Goal: Use online tool/utility: Utilize a website feature to perform a specific function

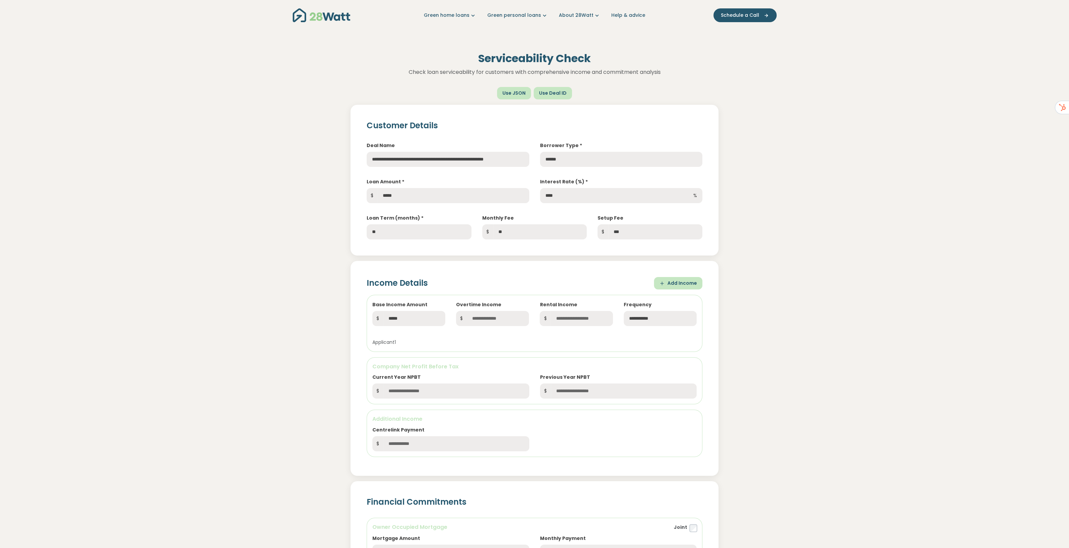
click at [748, 259] on div "**********" at bounding box center [534, 363] width 454 height 226
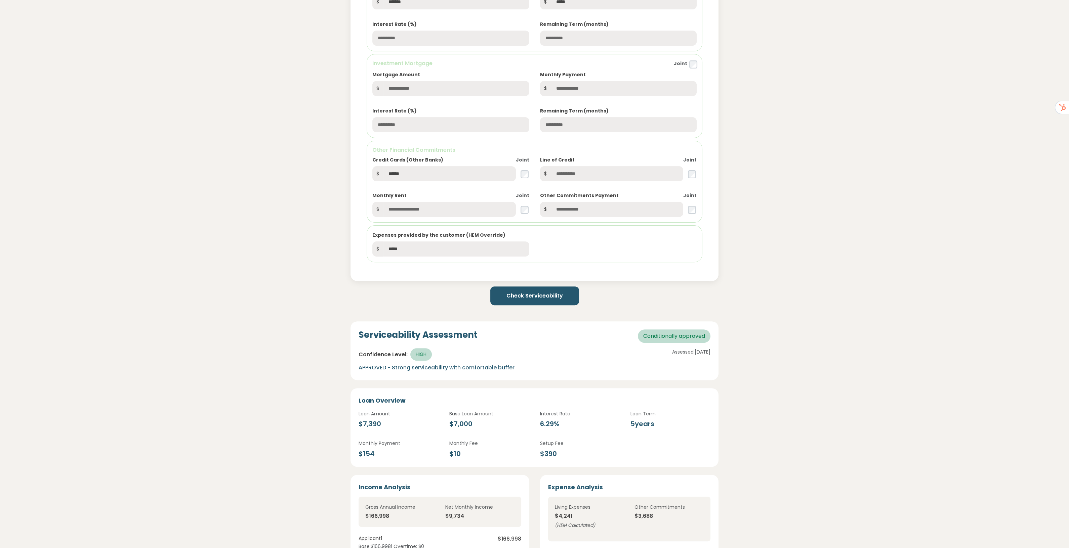
scroll to position [546, 0]
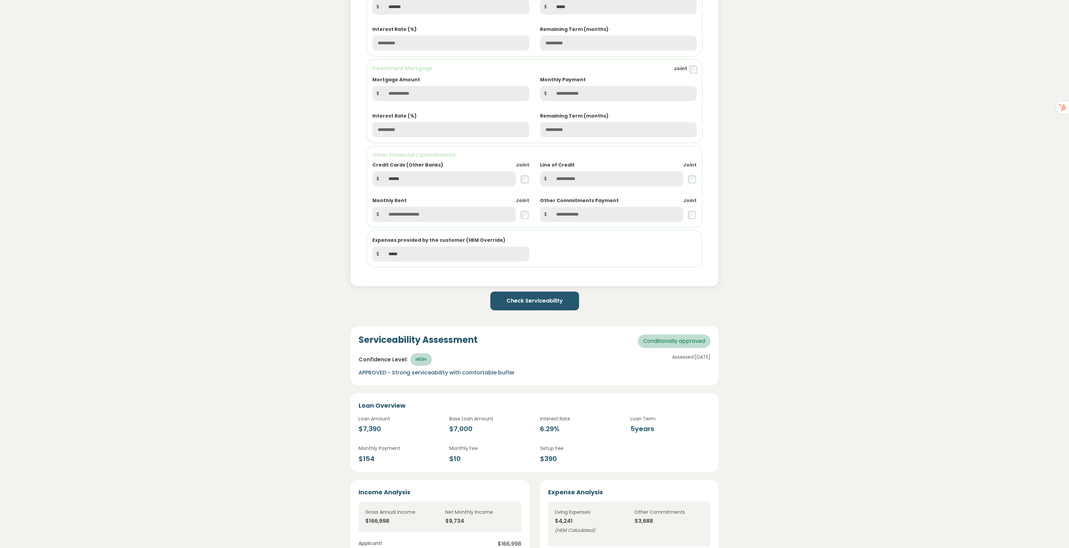
click at [544, 301] on button "Check Serviceability" at bounding box center [534, 301] width 89 height 19
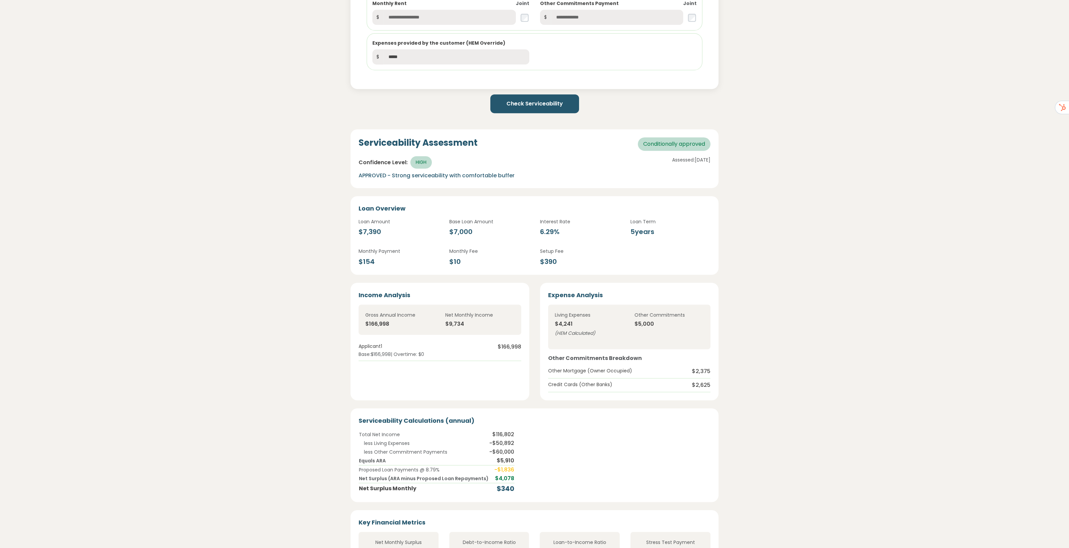
scroll to position [756, 0]
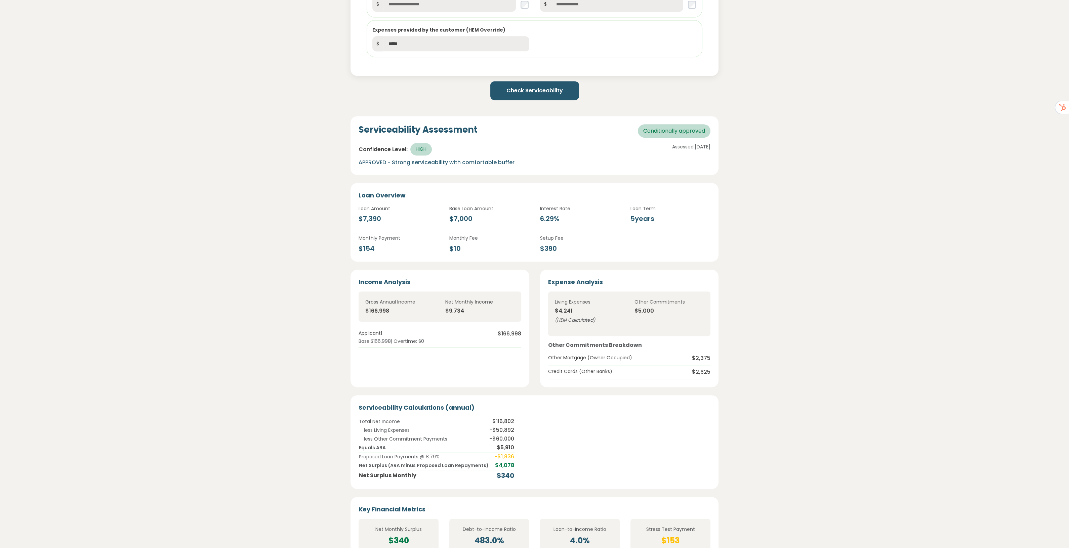
click at [506, 422] on td "$116,802" at bounding box center [502, 421] width 26 height 9
drag, startPoint x: 512, startPoint y: 419, endPoint x: 480, endPoint y: 417, distance: 31.6
click at [480, 417] on div "Total Net Income $116,802 less Living Expenses - $50,892 less Other Commitment …" at bounding box center [534, 449] width 352 height 64
click at [548, 414] on div "Serviceability Calculations (annual) Total Net Income $116,802 less Living Expe…" at bounding box center [534, 442] width 368 height 94
click at [502, 423] on td "$116,802" at bounding box center [502, 421] width 26 height 9
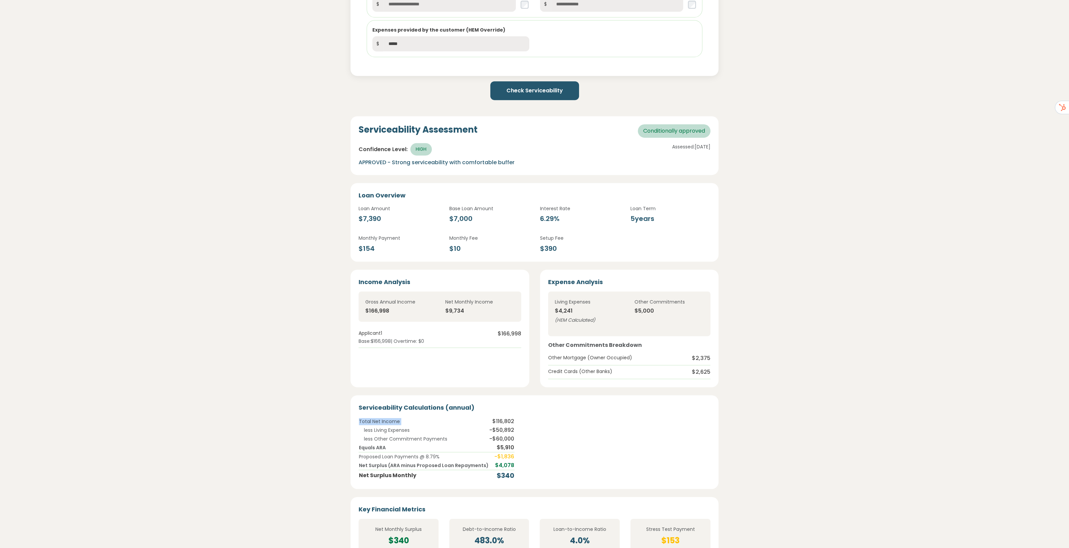
drag, startPoint x: 489, startPoint y: 416, endPoint x: 514, endPoint y: 418, distance: 25.6
click at [514, 418] on div "Total Net Income $116,802 less Living Expenses - $50,892 less Other Commitment …" at bounding box center [534, 449] width 352 height 64
click at [516, 418] on div "Total Net Income $116,802 less Living Expenses - $50,892 less Other Commitment …" at bounding box center [534, 449] width 352 height 64
click at [736, 209] on div "Serviceability Assessment Conditionally approved Confidence Level: HIGH APPROVE…" at bounding box center [534, 389] width 454 height 569
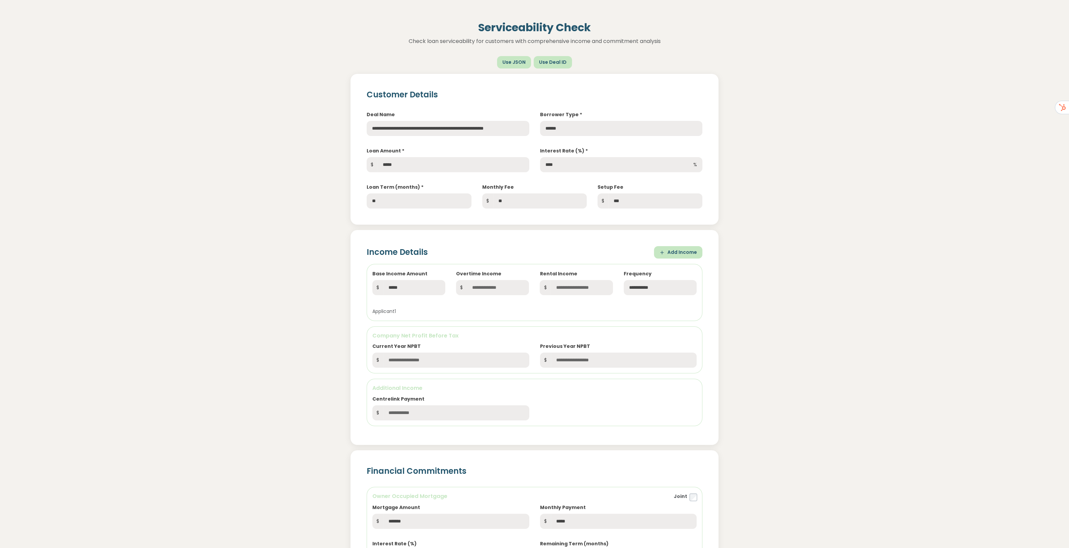
scroll to position [0, 0]
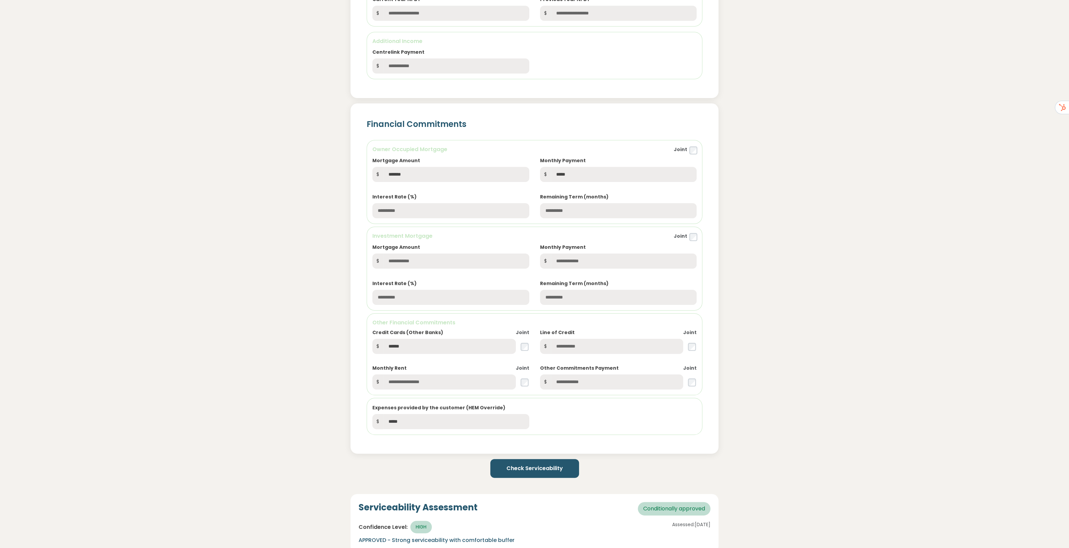
scroll to position [126, 0]
